Goal: Task Accomplishment & Management: Complete application form

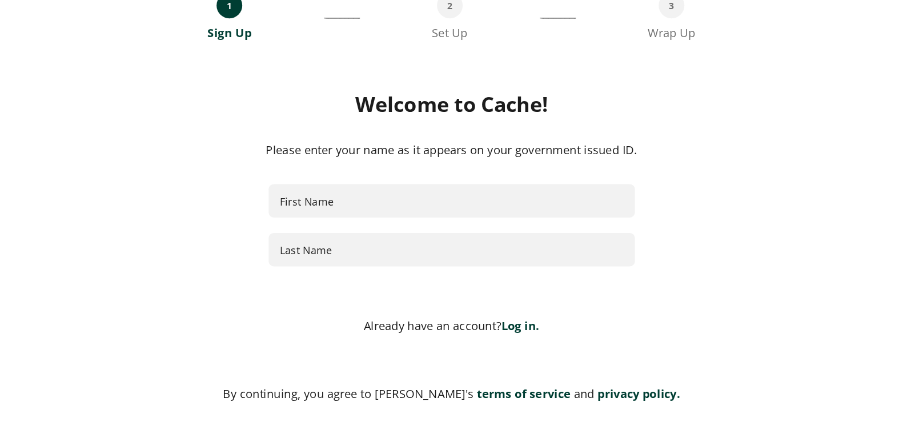
scroll to position [108, 0]
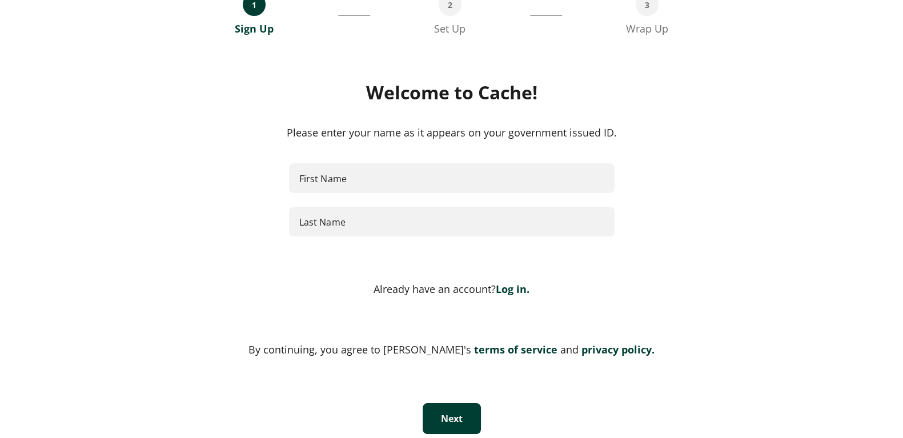
drag, startPoint x: 620, startPoint y: 9, endPoint x: 608, endPoint y: 135, distance: 127.4
click at [608, 135] on div "Please enter your name as it appears on your government issued ID." at bounding box center [452, 133] width 663 height 16
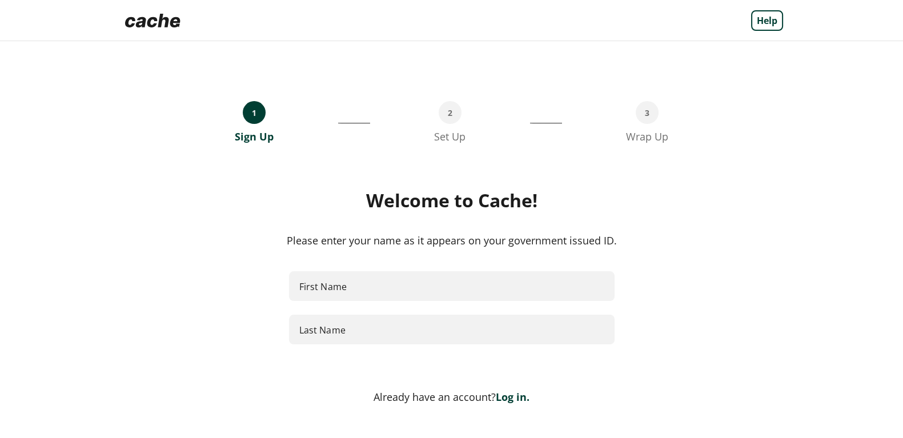
scroll to position [31, 0]
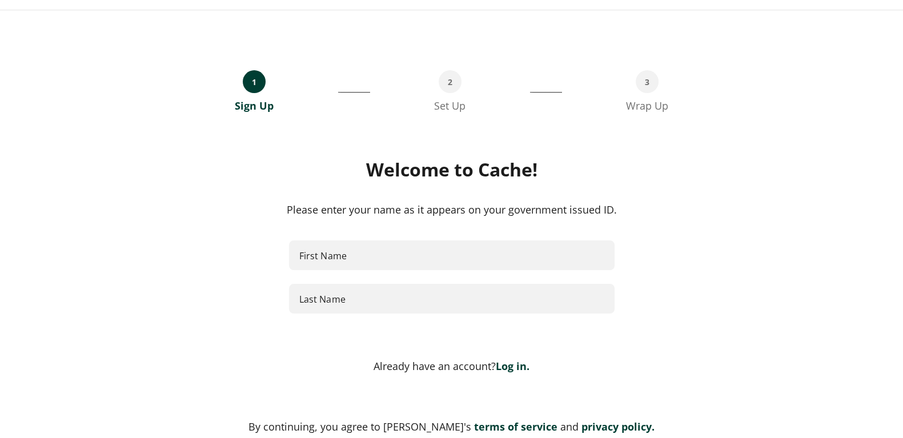
click at [363, 251] on input "First Name" at bounding box center [452, 256] width 326 height 30
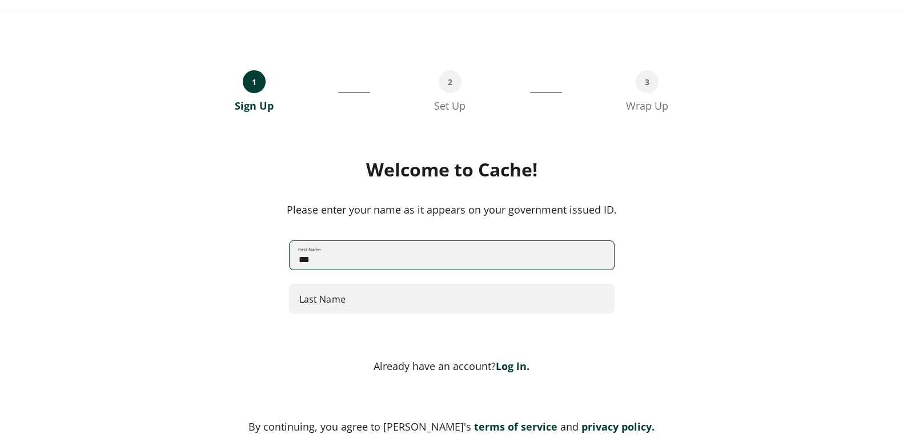
type input "***"
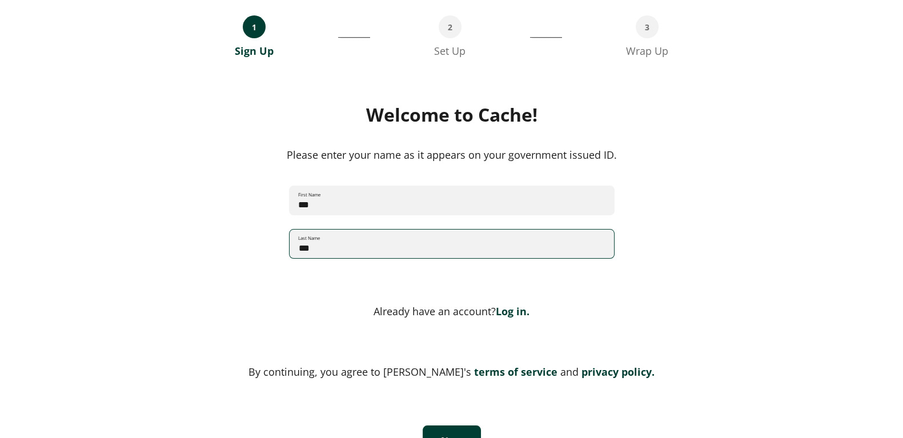
scroll to position [116, 0]
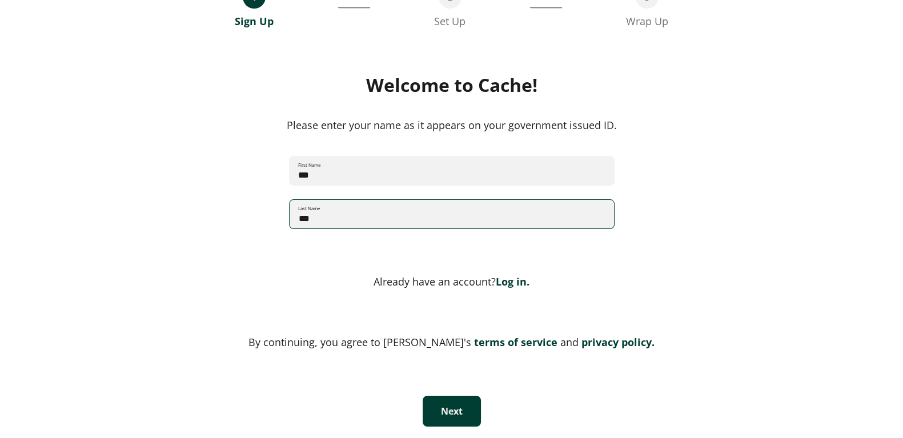
type input "***"
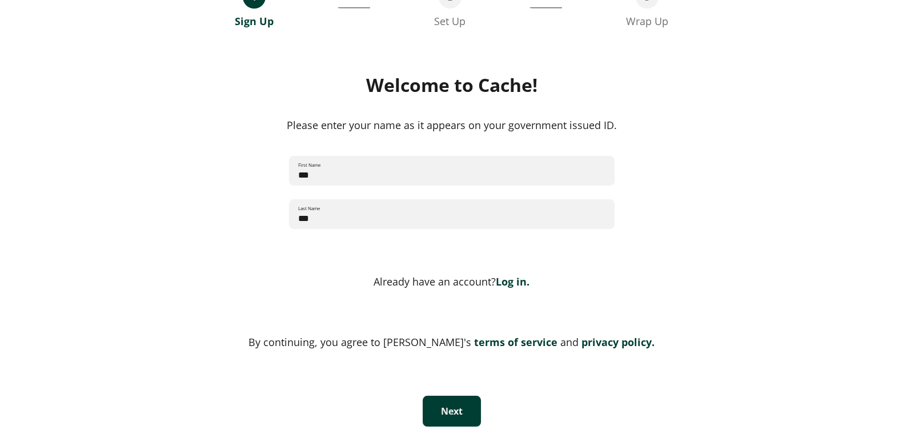
click at [458, 350] on button "Next" at bounding box center [452, 411] width 58 height 31
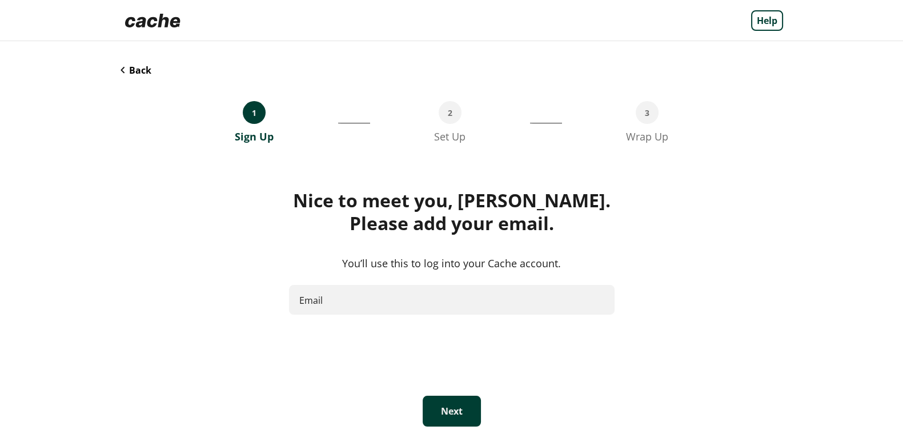
scroll to position [0, 0]
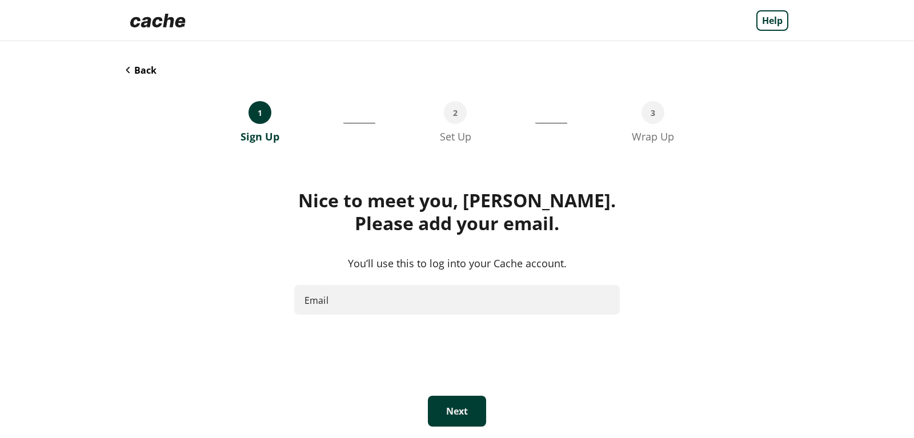
click at [571, 304] on input "Email" at bounding box center [457, 300] width 326 height 30
type input "**********"
click at [468, 350] on button "Next" at bounding box center [457, 411] width 58 height 31
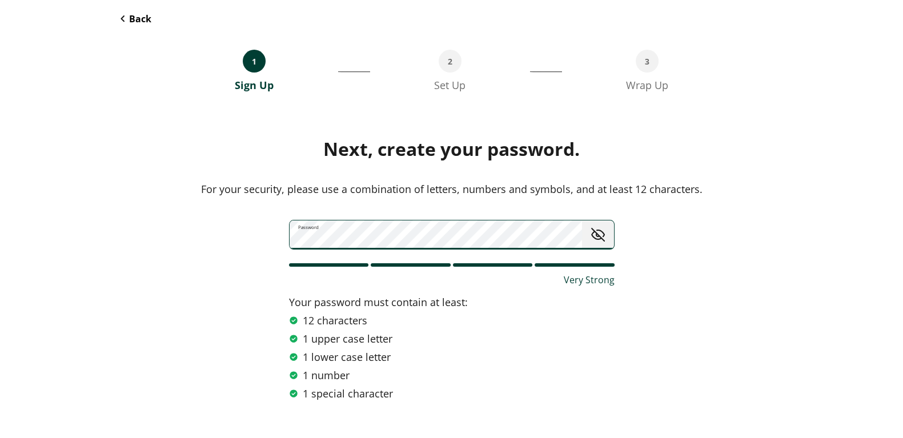
scroll to position [103, 0]
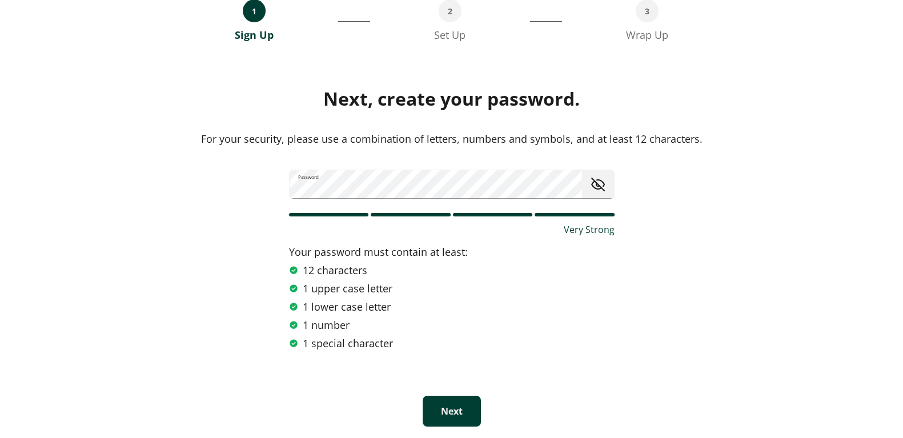
click at [451, 350] on button "Next" at bounding box center [452, 411] width 58 height 31
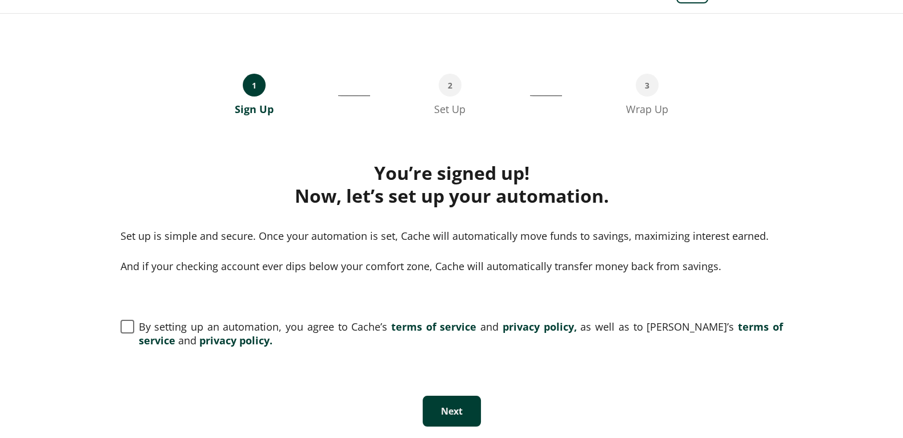
click at [123, 333] on span at bounding box center [128, 327] width 14 height 14
click at [456, 350] on button "Next" at bounding box center [452, 411] width 58 height 31
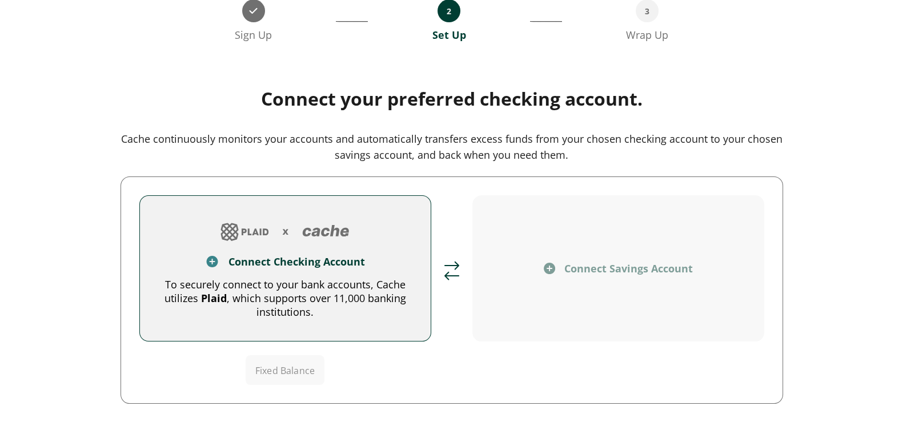
scroll to position [125, 0]
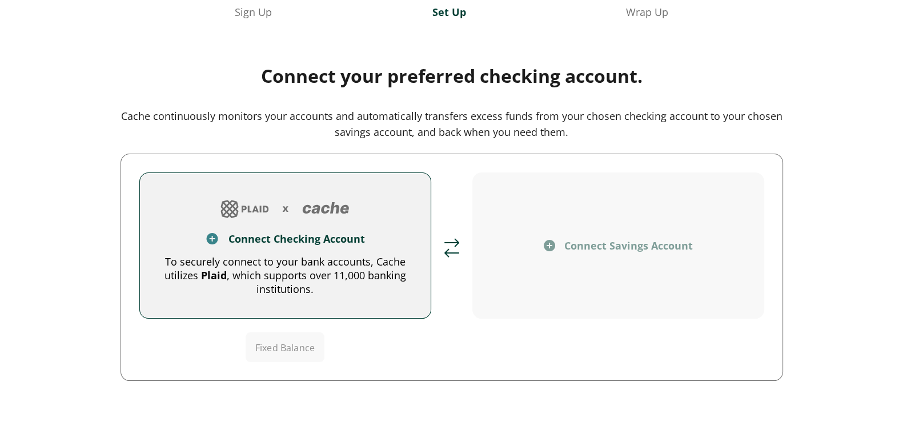
click at [290, 246] on button "Connect Checking Account To securely connect to your bank accounts, Cache utili…" at bounding box center [285, 246] width 292 height 146
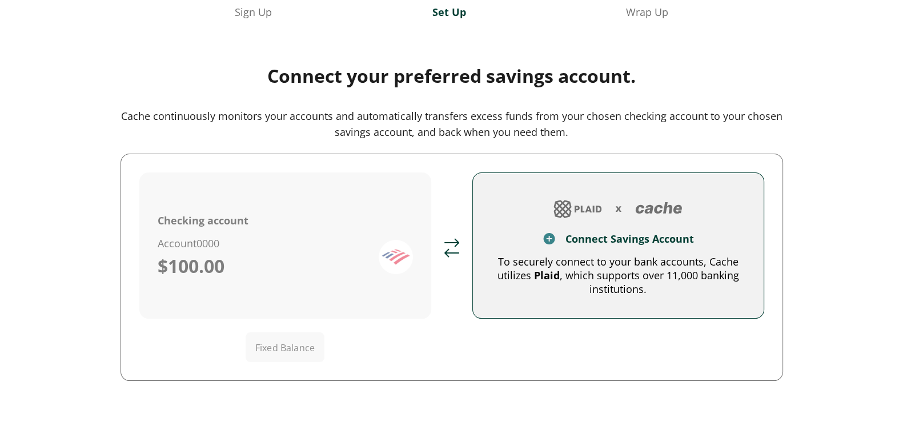
click at [663, 218] on img at bounding box center [618, 208] width 138 height 27
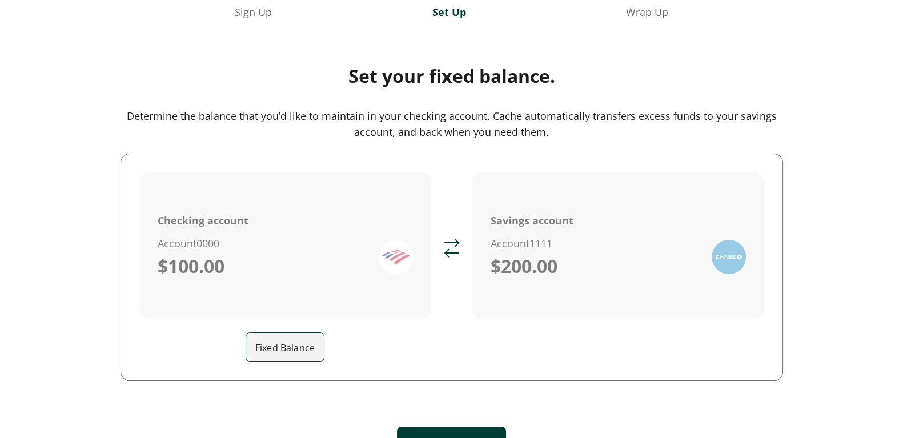
click at [289, 350] on input "Fixed Balance" at bounding box center [289, 347] width 69 height 32
click at [408, 350] on div "Checking account Account 0000 $100.00 Fixed Balance ​" at bounding box center [285, 268] width 292 height 190
click at [298, 350] on input "Fixed Balance" at bounding box center [289, 347] width 69 height 32
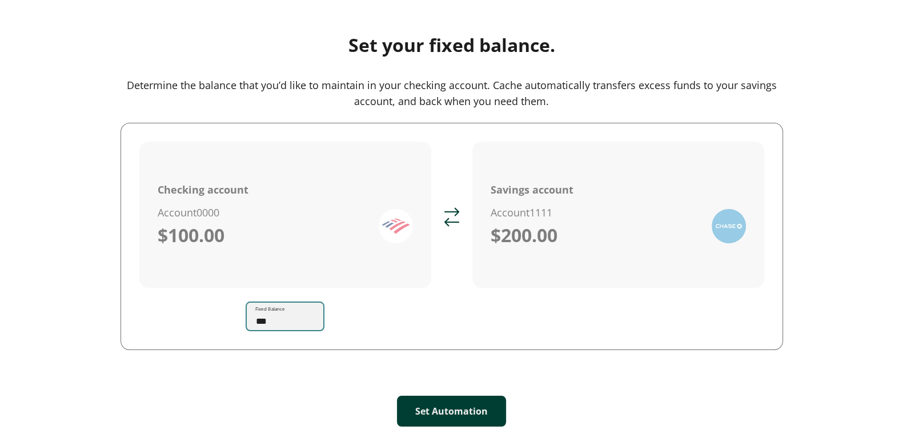
type input "***"
click at [463, 350] on button "Set Automation" at bounding box center [451, 411] width 109 height 31
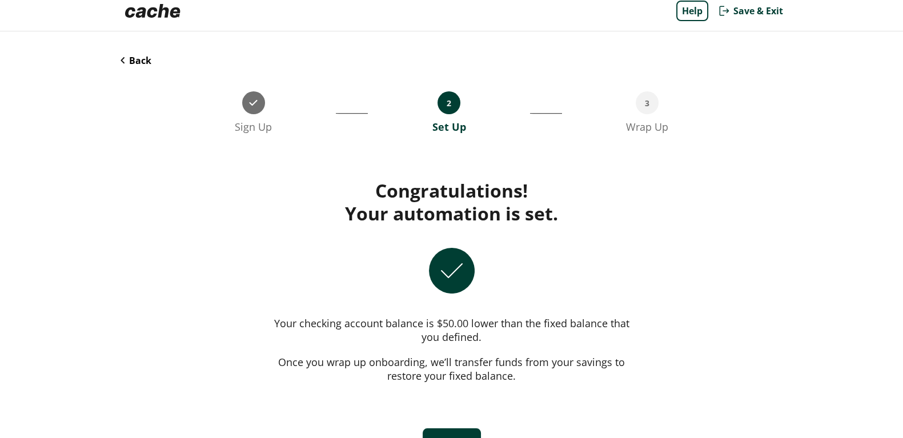
scroll to position [43, 0]
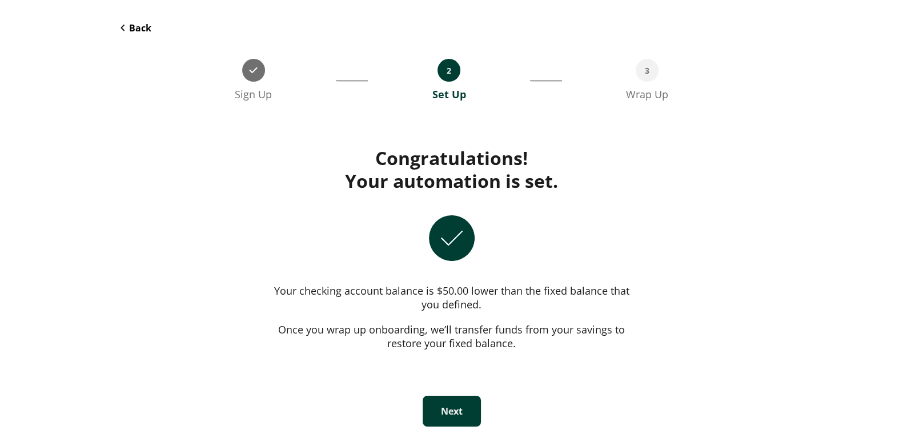
click at [446, 350] on button "Next" at bounding box center [452, 411] width 58 height 31
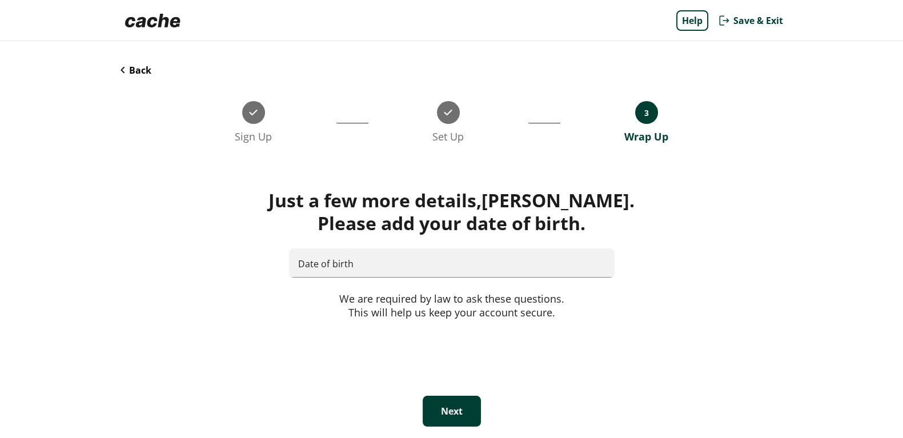
scroll to position [0, 0]
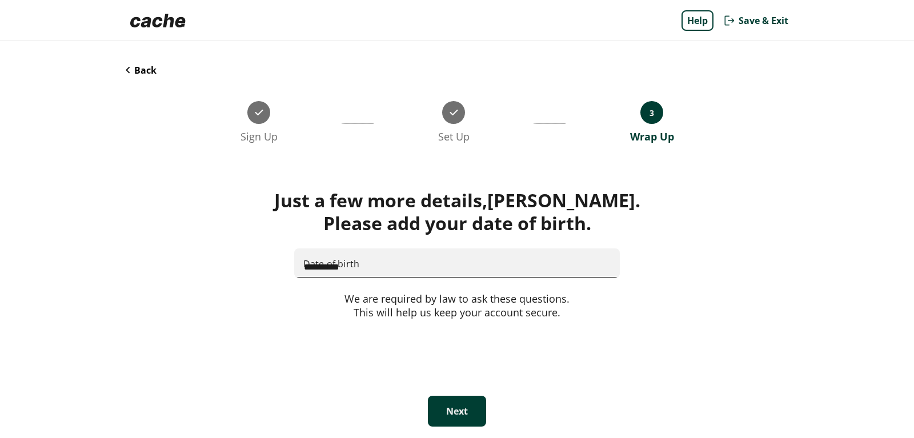
click at [474, 250] on input "**********" at bounding box center [457, 264] width 325 height 30
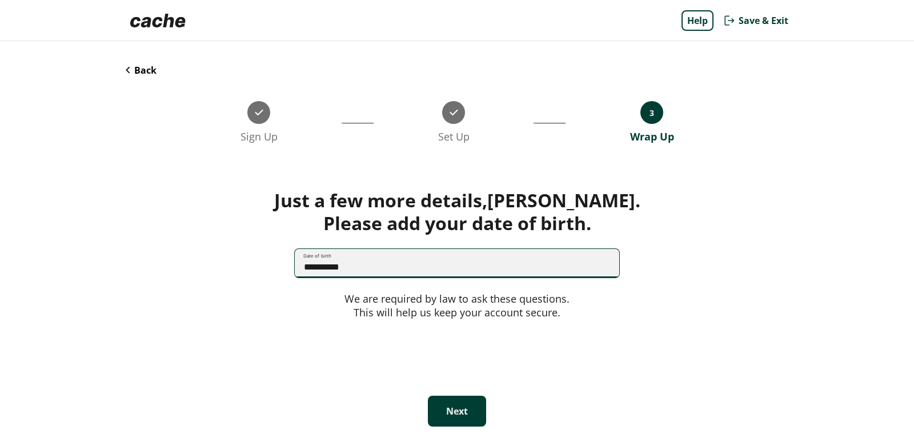
type input "**********"
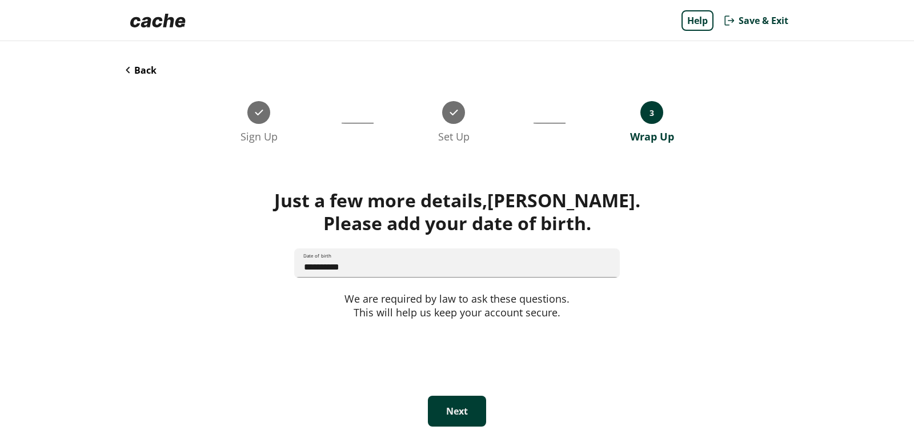
click at [448, 350] on button "Next" at bounding box center [457, 411] width 58 height 31
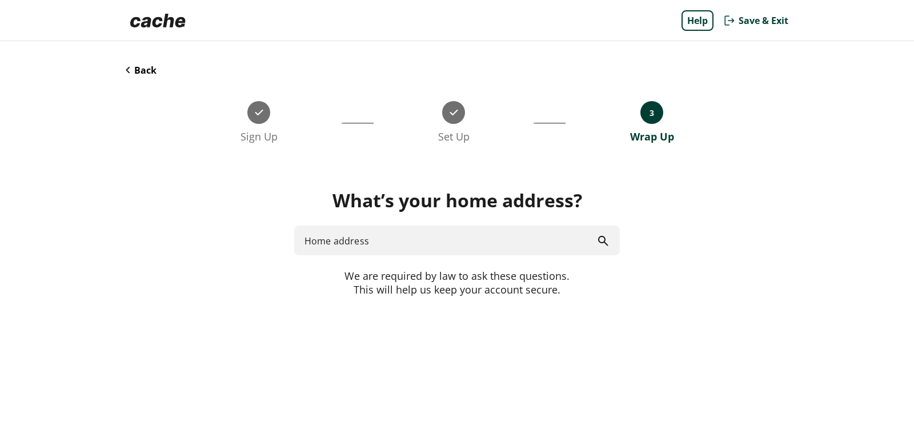
click at [378, 241] on input "Home address" at bounding box center [457, 241] width 326 height 30
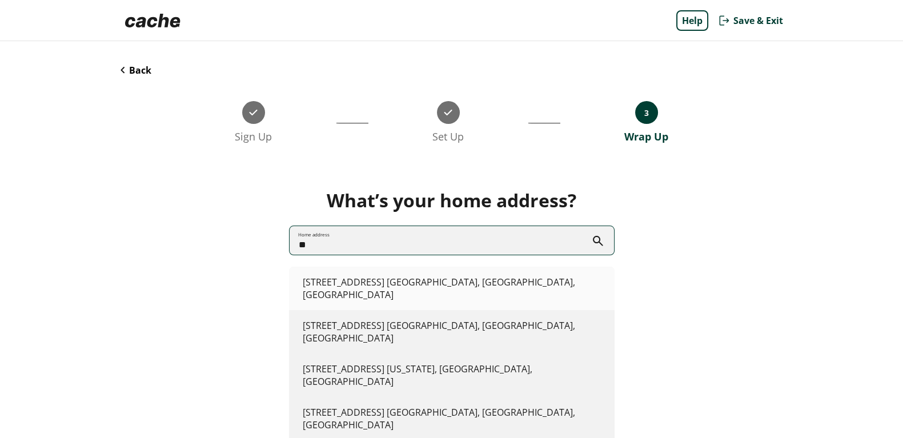
click at [368, 282] on li "[STREET_ADDRESS]" at bounding box center [452, 288] width 326 height 43
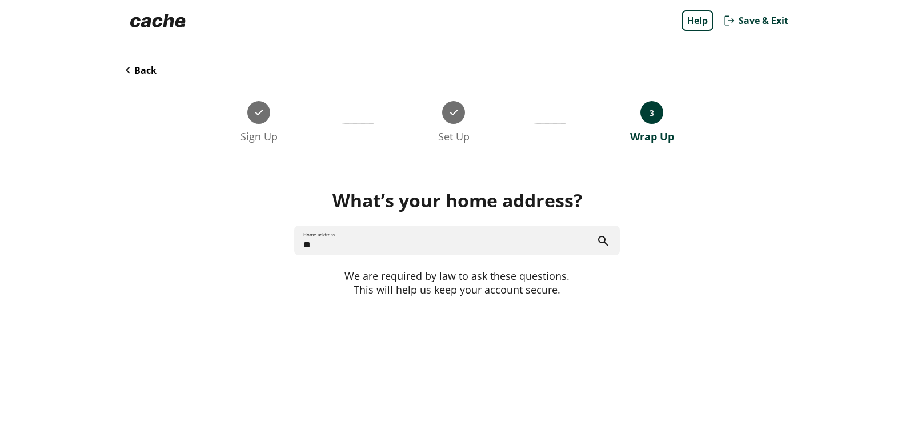
type input "**********"
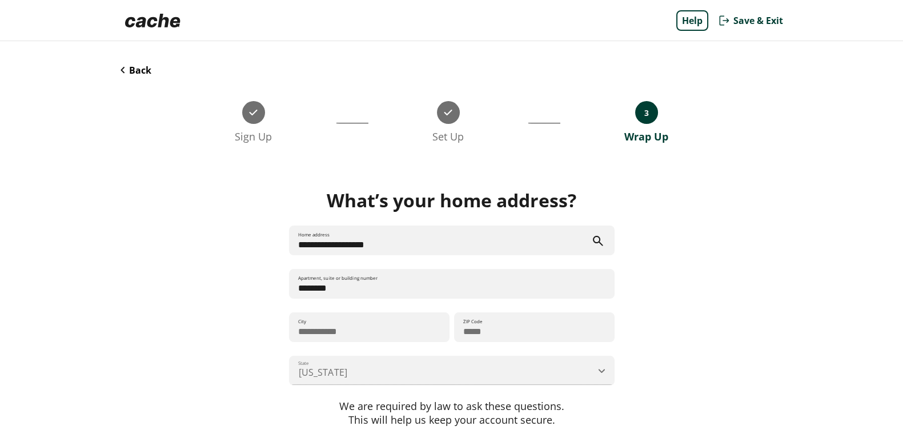
scroll to position [77, 0]
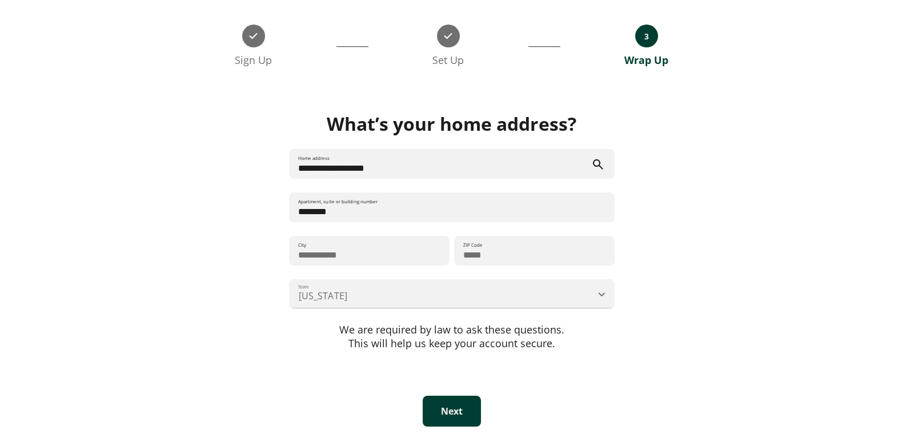
click at [459, 350] on button "Next" at bounding box center [452, 411] width 58 height 31
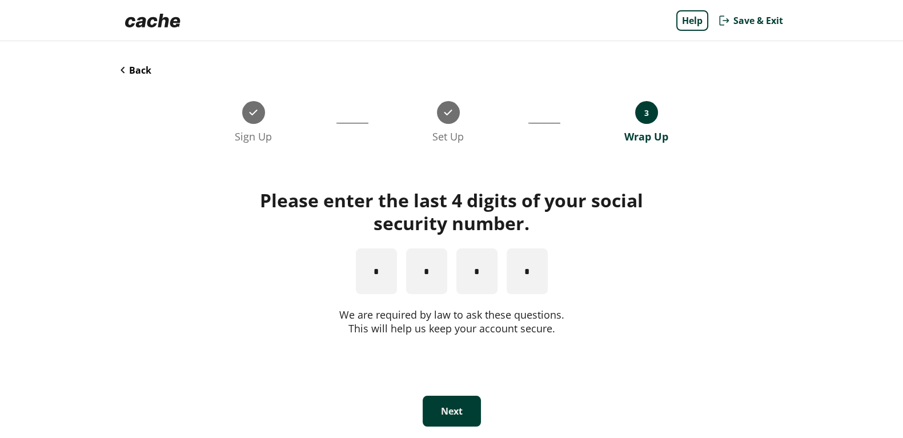
scroll to position [0, 0]
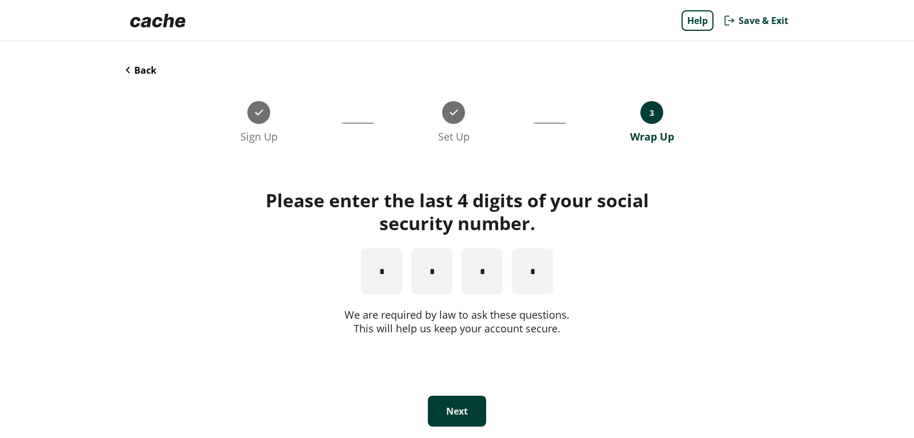
type input "*"
click at [459, 350] on button "Next" at bounding box center [457, 411] width 58 height 31
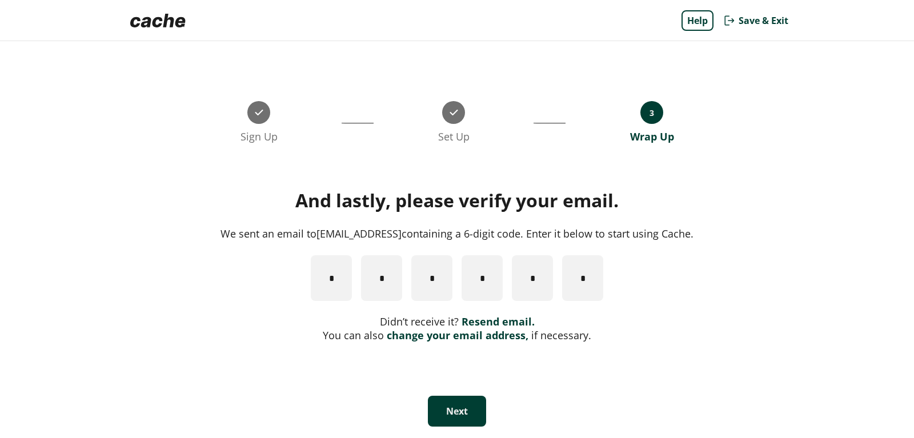
type input "*"
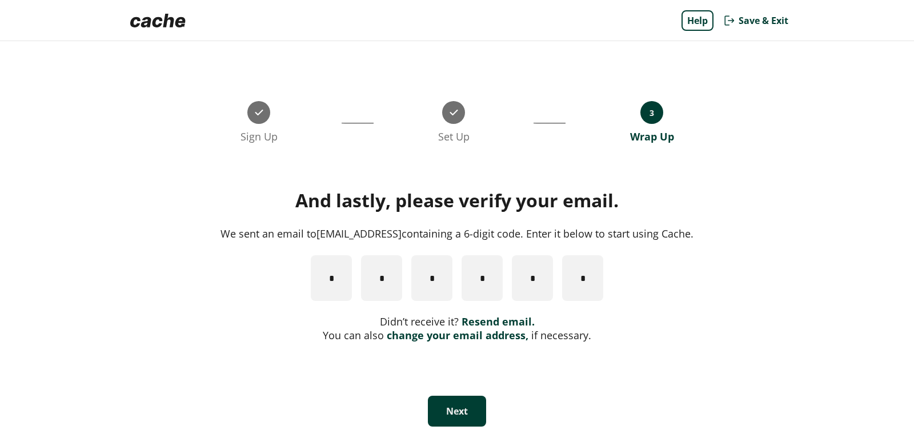
type input "*"
click at [445, 350] on button "Next" at bounding box center [457, 411] width 58 height 31
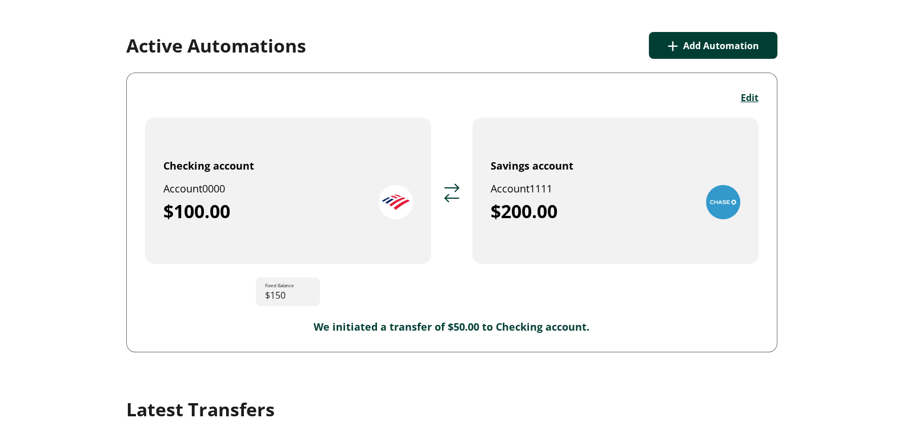
scroll to position [56, 0]
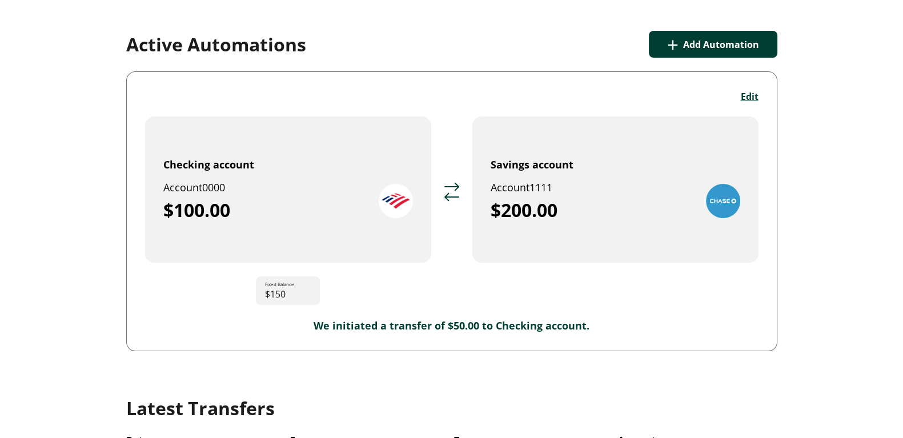
click at [731, 94] on button "Edit" at bounding box center [750, 96] width 18 height 13
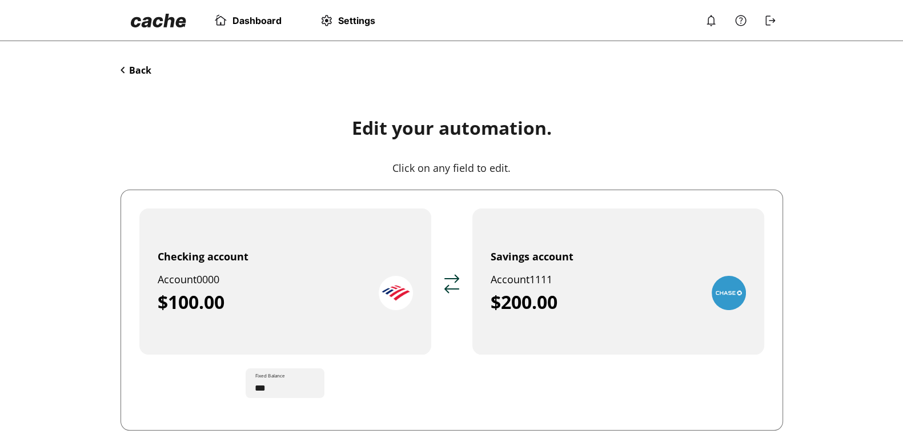
click at [289, 275] on div "Account 0000" at bounding box center [268, 280] width 221 height 14
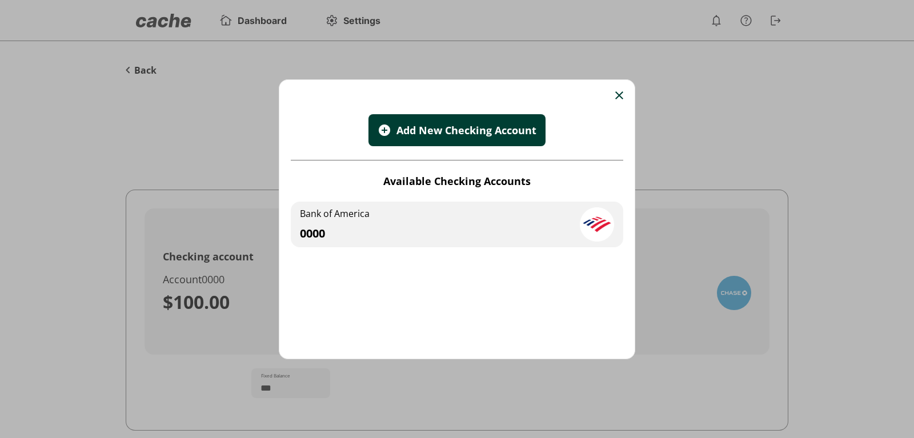
click at [615, 99] on div at bounding box center [619, 97] width 8 height 13
click at [617, 101] on div at bounding box center [619, 97] width 8 height 13
click at [615, 100] on div at bounding box center [619, 97] width 8 height 13
click at [615, 98] on img at bounding box center [619, 95] width 8 height 8
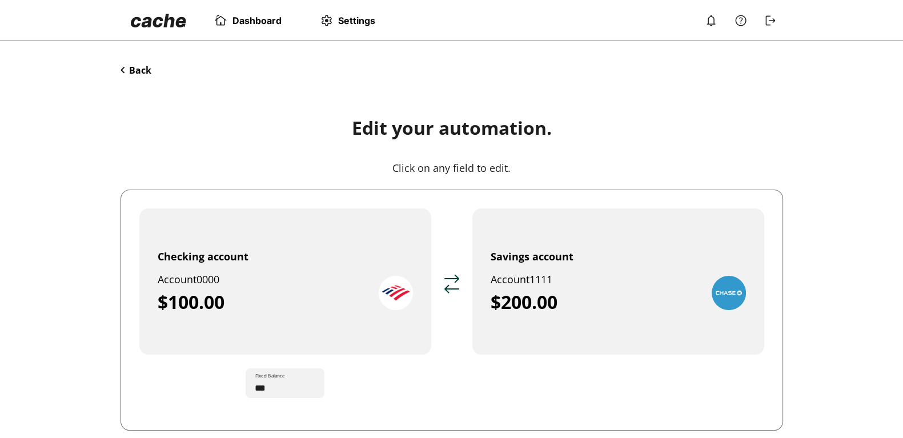
click at [591, 266] on div "Savings account Account 1111 $200.00" at bounding box center [618, 282] width 255 height 64
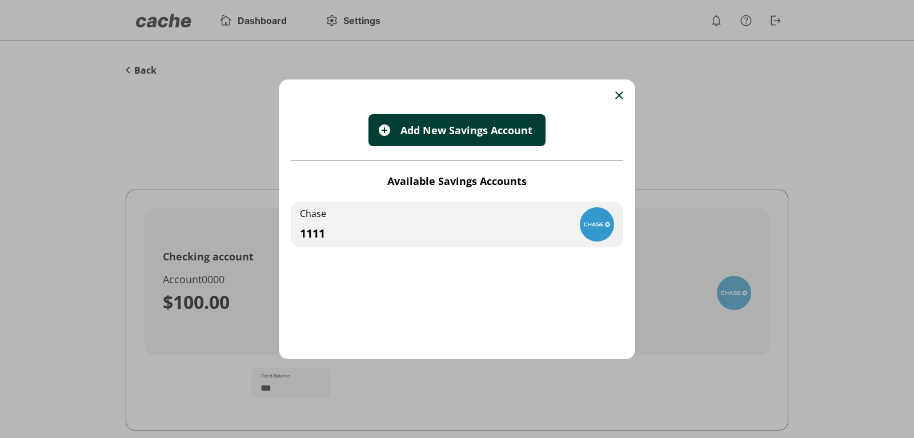
click at [615, 93] on img at bounding box center [619, 95] width 8 height 8
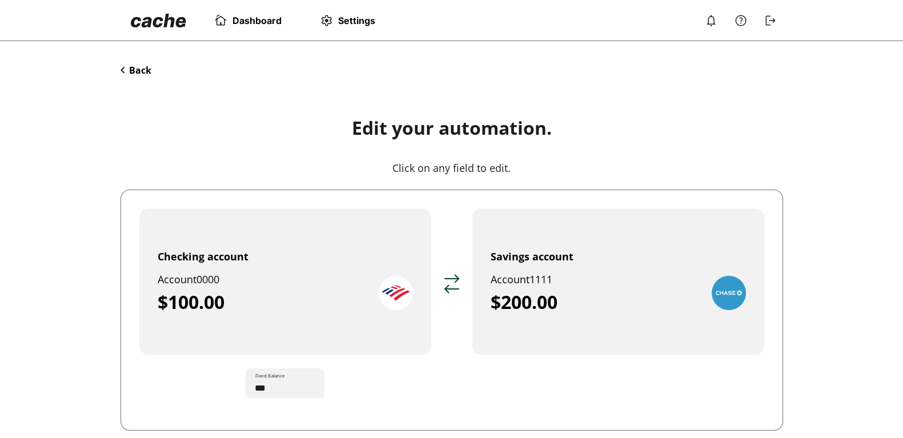
click at [279, 350] on input "***" at bounding box center [290, 383] width 70 height 32
click at [147, 75] on button "Back" at bounding box center [136, 70] width 31 height 13
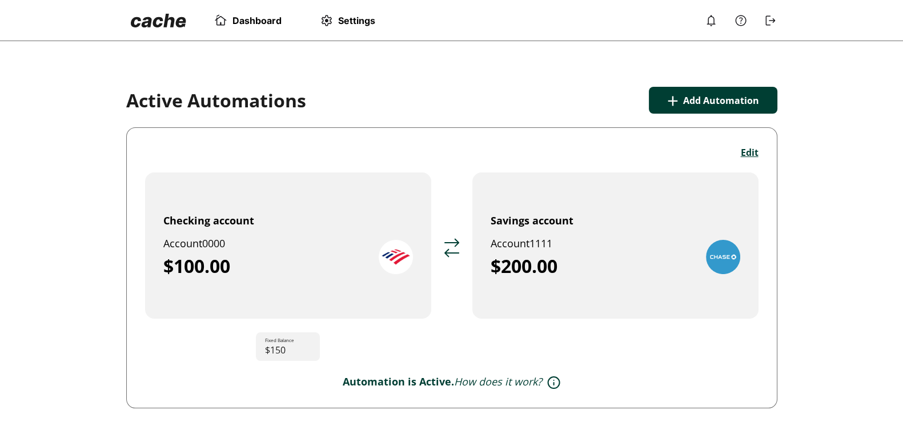
click at [718, 98] on button "+ Add Automation" at bounding box center [713, 100] width 129 height 27
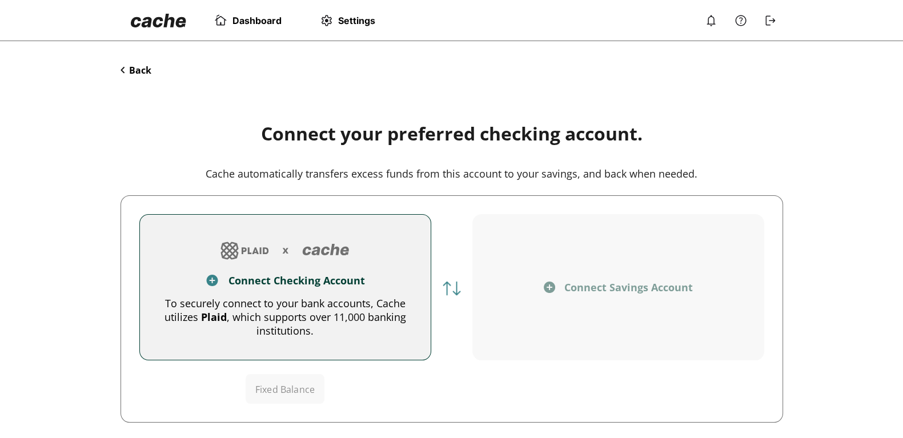
scroll to position [55, 0]
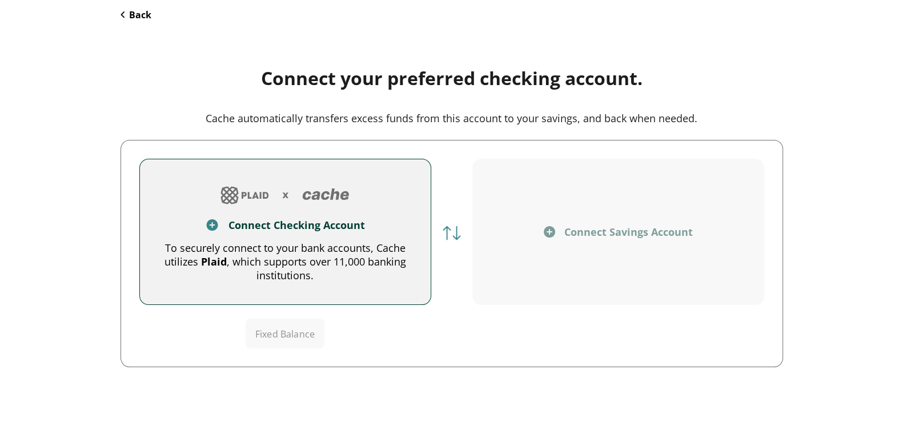
click at [136, 10] on button "Back" at bounding box center [136, 15] width 31 height 13
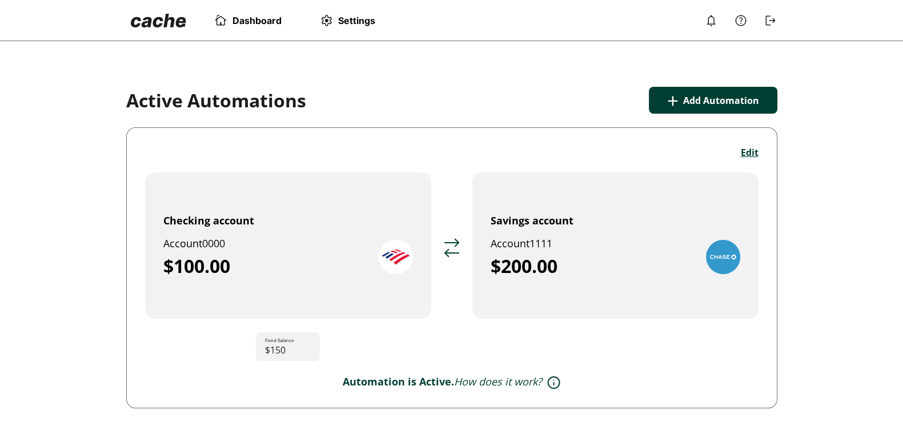
click at [342, 18] on span "Settings" at bounding box center [356, 20] width 37 height 11
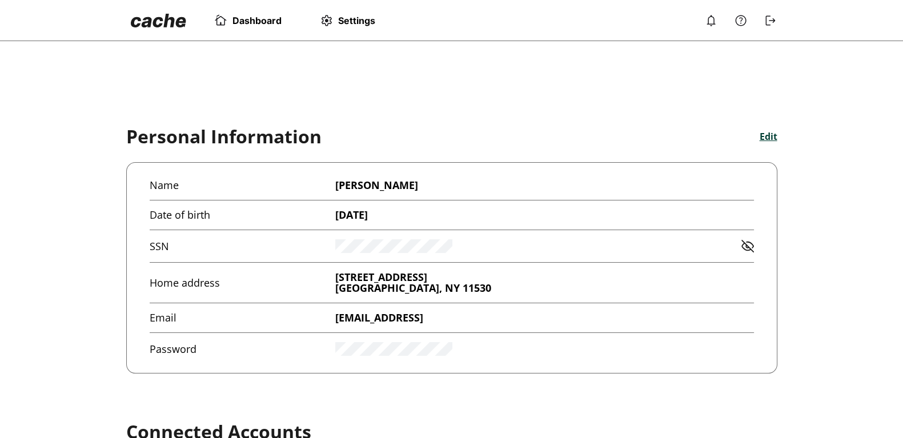
click at [731, 137] on button "Edit" at bounding box center [769, 136] width 18 height 13
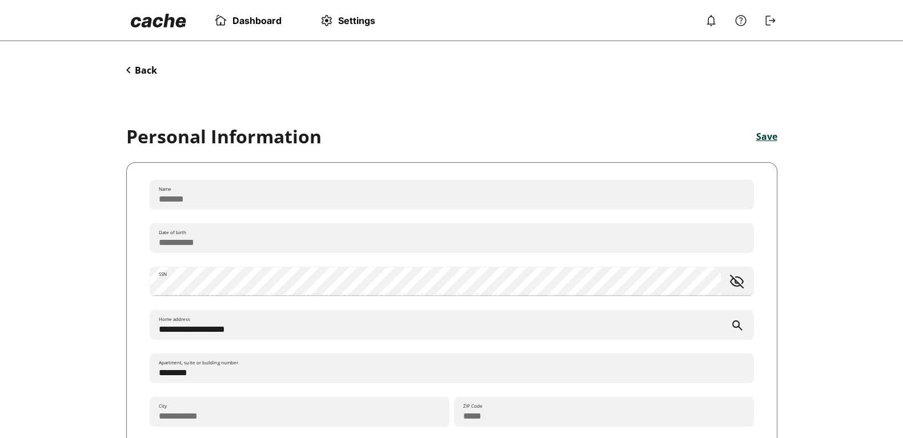
click at [143, 75] on button "Back" at bounding box center [141, 70] width 31 height 13
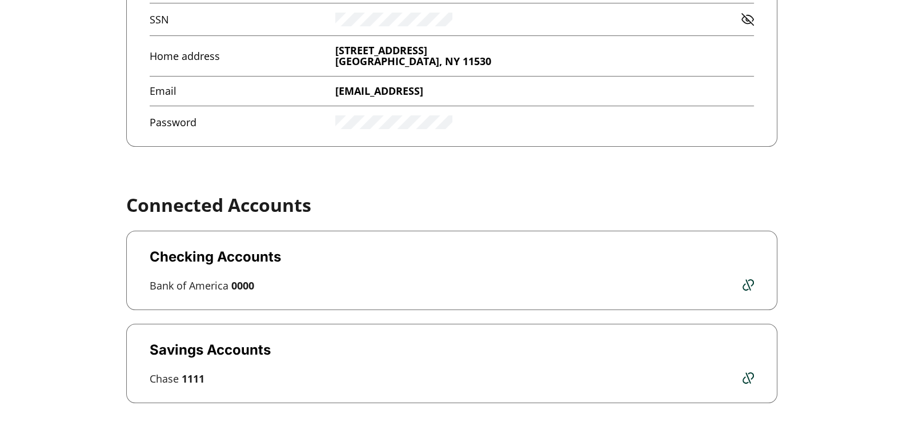
scroll to position [332, 0]
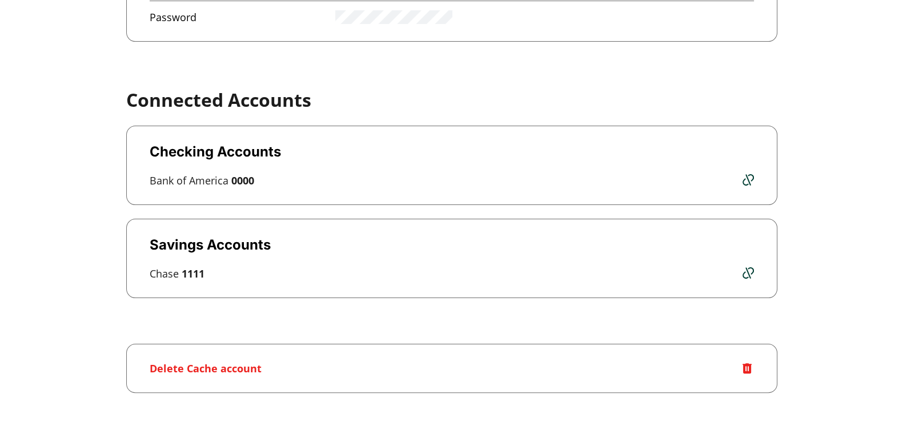
click at [731, 175] on img at bounding box center [748, 179] width 11 height 11
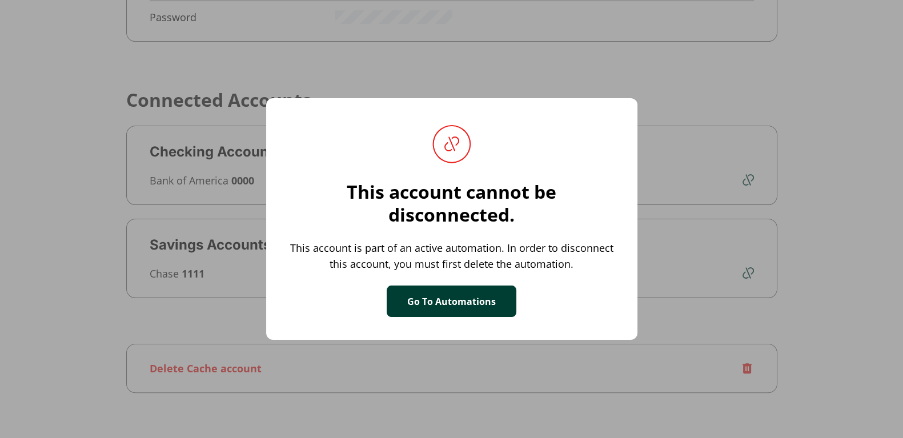
click at [476, 293] on button "Go To Automations" at bounding box center [452, 301] width 130 height 31
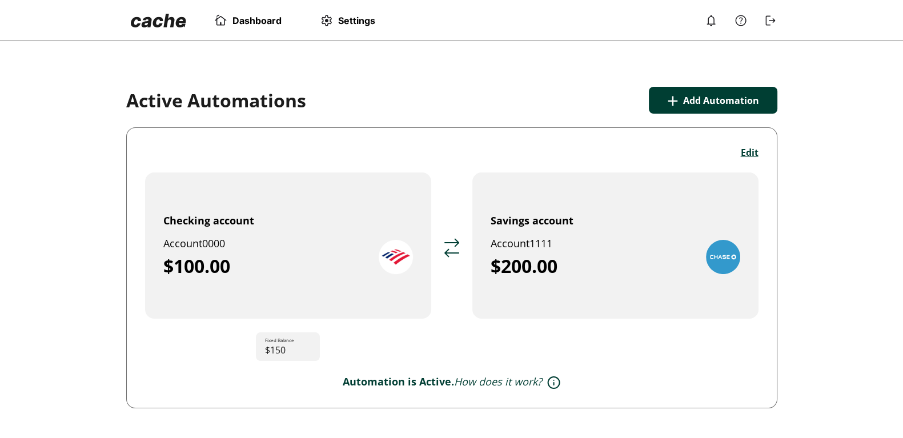
click at [319, 26] on img at bounding box center [326, 21] width 14 height 14
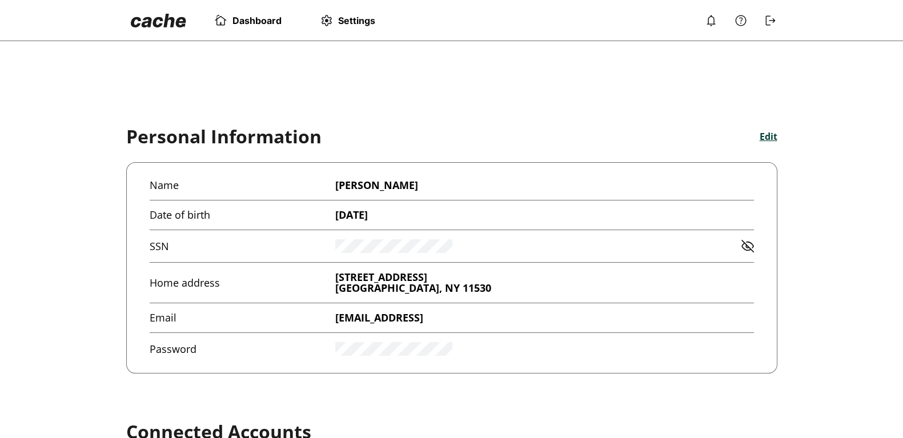
click at [171, 23] on img at bounding box center [158, 21] width 55 height 14
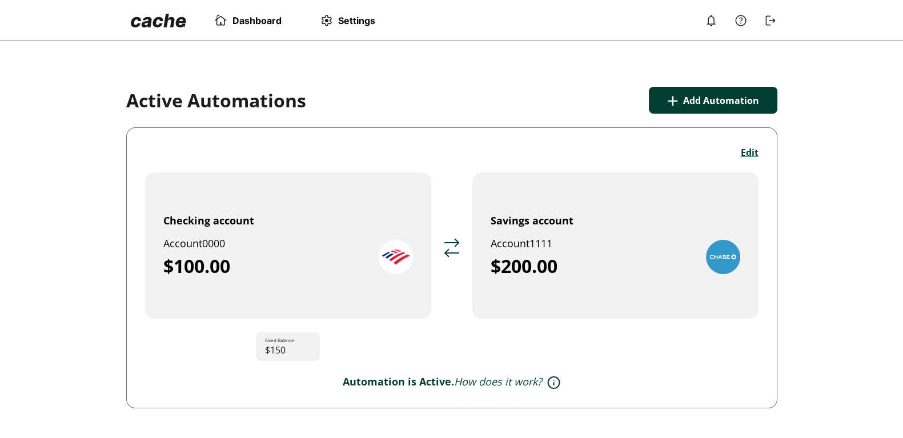
click at [712, 23] on img at bounding box center [711, 21] width 14 height 14
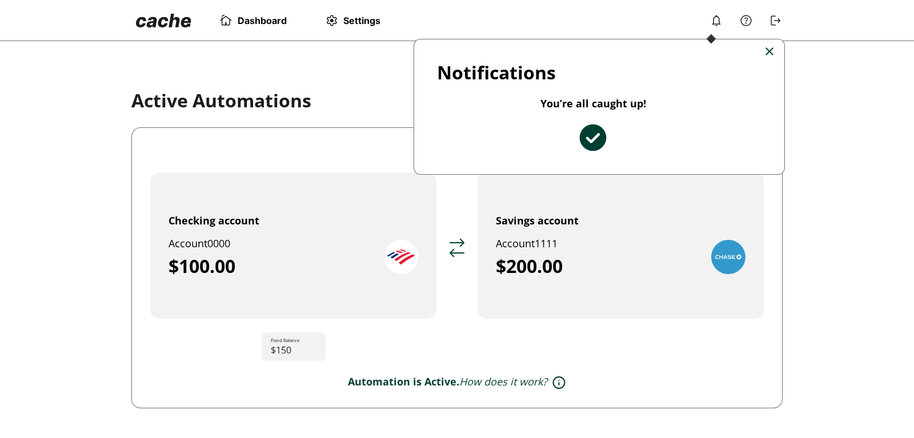
click at [731, 25] on div at bounding box center [457, 219] width 914 height 438
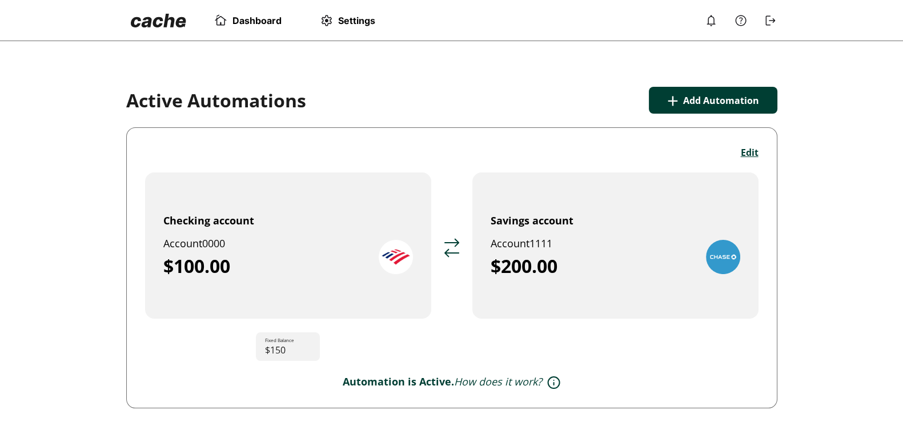
click at [731, 20] on img at bounding box center [741, 21] width 14 height 14
click at [710, 18] on img at bounding box center [711, 21] width 14 height 14
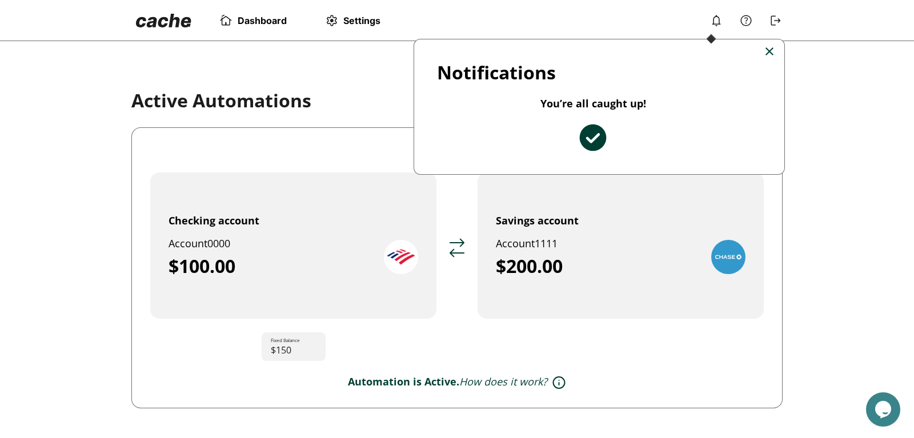
click at [710, 18] on div at bounding box center [457, 219] width 914 height 438
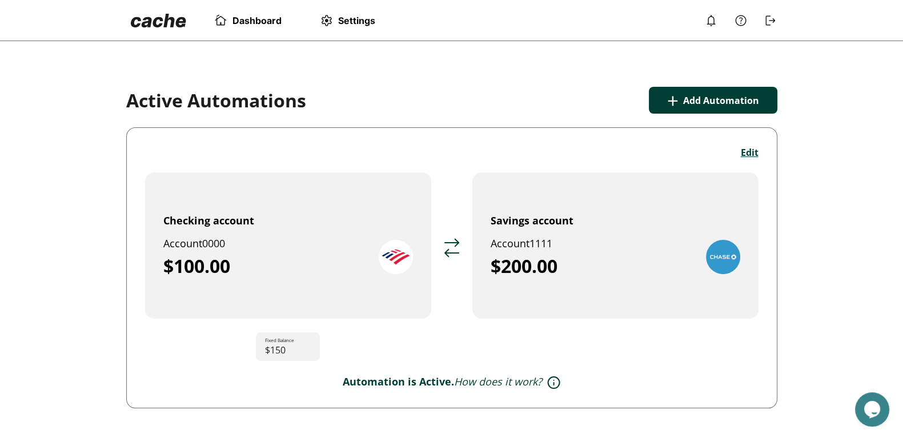
click at [688, 99] on button "+ Add Automation" at bounding box center [713, 100] width 129 height 27
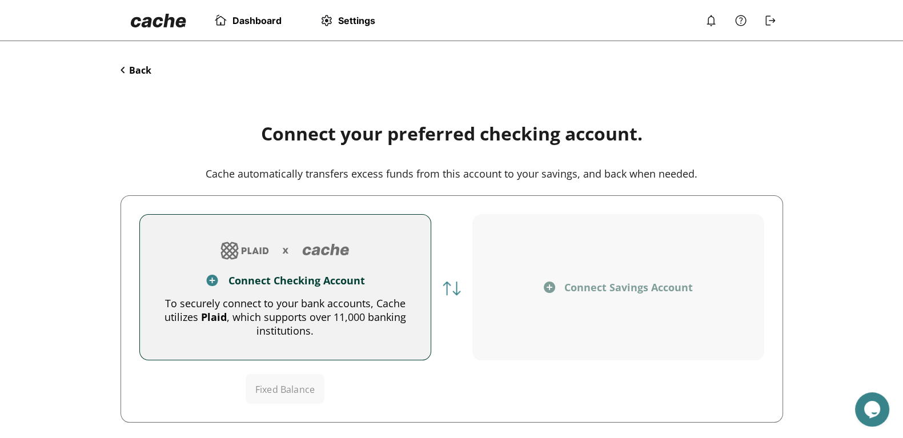
click at [131, 68] on button "Back" at bounding box center [136, 70] width 31 height 13
